Goal: Book appointment/travel/reservation

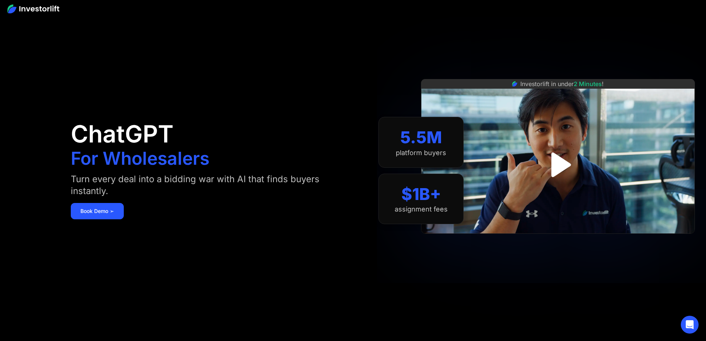
click at [578, 168] on img "open lightbox" at bounding box center [558, 164] width 45 height 45
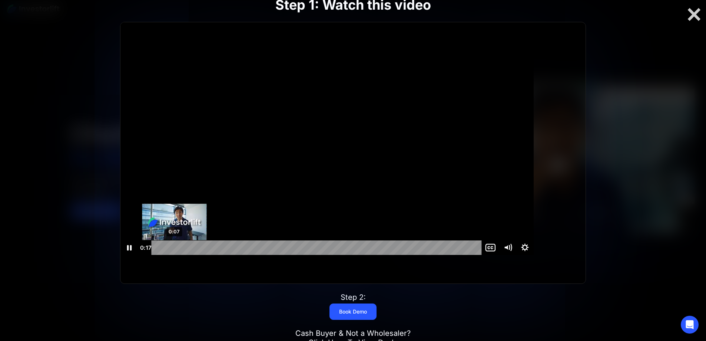
click at [200, 255] on div "0:07" at bounding box center [318, 247] width 320 height 14
click at [184, 254] on div "0:00" at bounding box center [318, 247] width 320 height 14
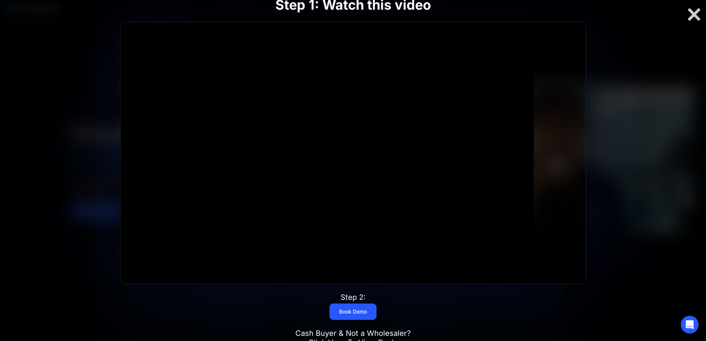
scroll to position [136, 0]
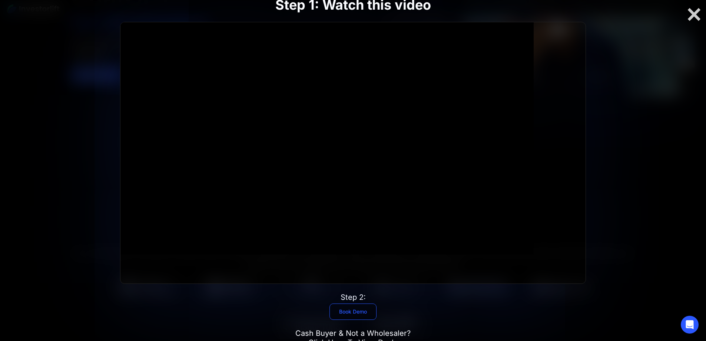
click at [359, 303] on link "Book Demo" at bounding box center [353, 311] width 47 height 16
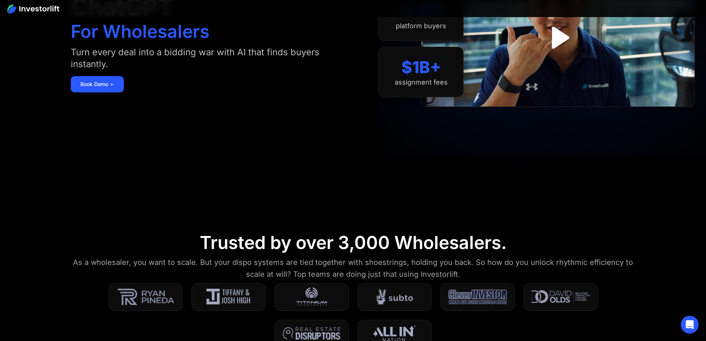
scroll to position [136, 0]
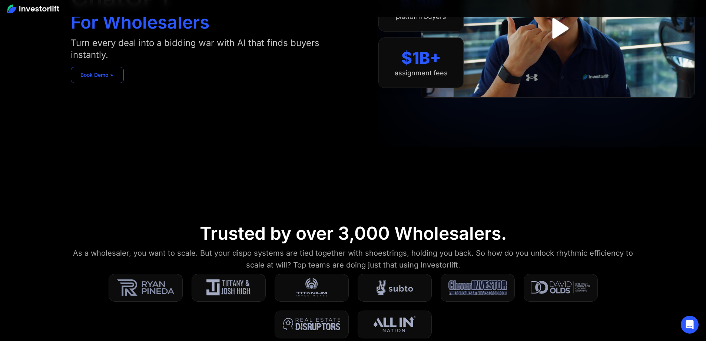
click at [124, 76] on link "Book Demo ➢" at bounding box center [97, 75] width 53 height 16
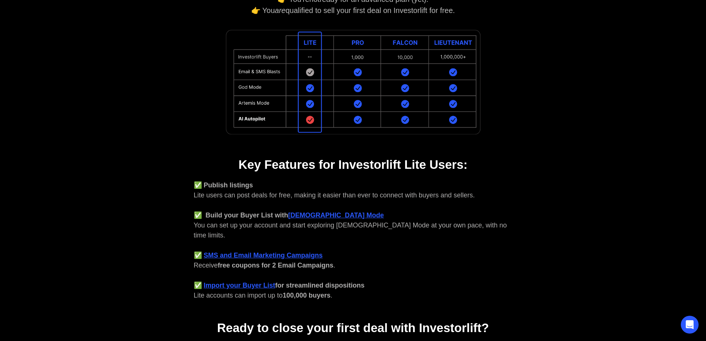
scroll to position [148, 0]
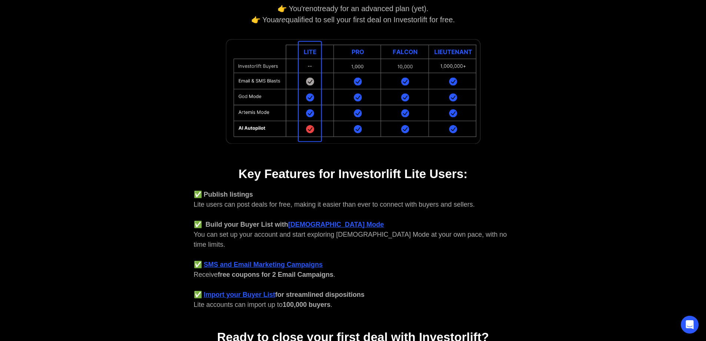
click at [359, 53] on img at bounding box center [354, 91] width 260 height 110
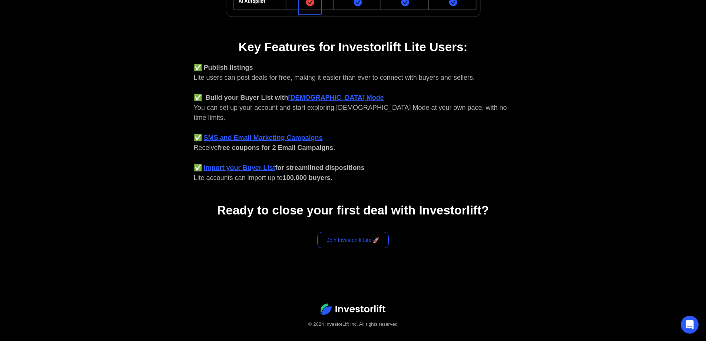
click at [369, 232] on link "Join Investorlift Lite 🚀" at bounding box center [353, 240] width 72 height 16
